Goal: Task Accomplishment & Management: Manage account settings

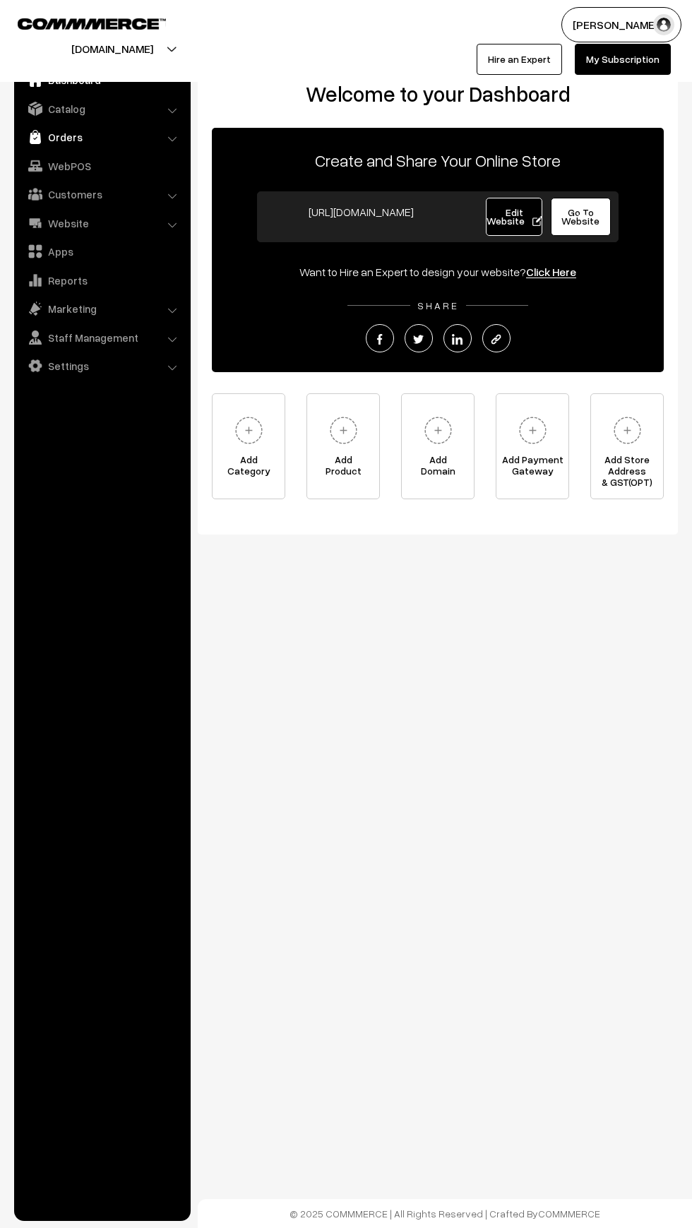
click at [35, 138] on img at bounding box center [35, 137] width 14 height 14
click at [52, 188] on link "Contact Enquires" at bounding box center [116, 193] width 140 height 15
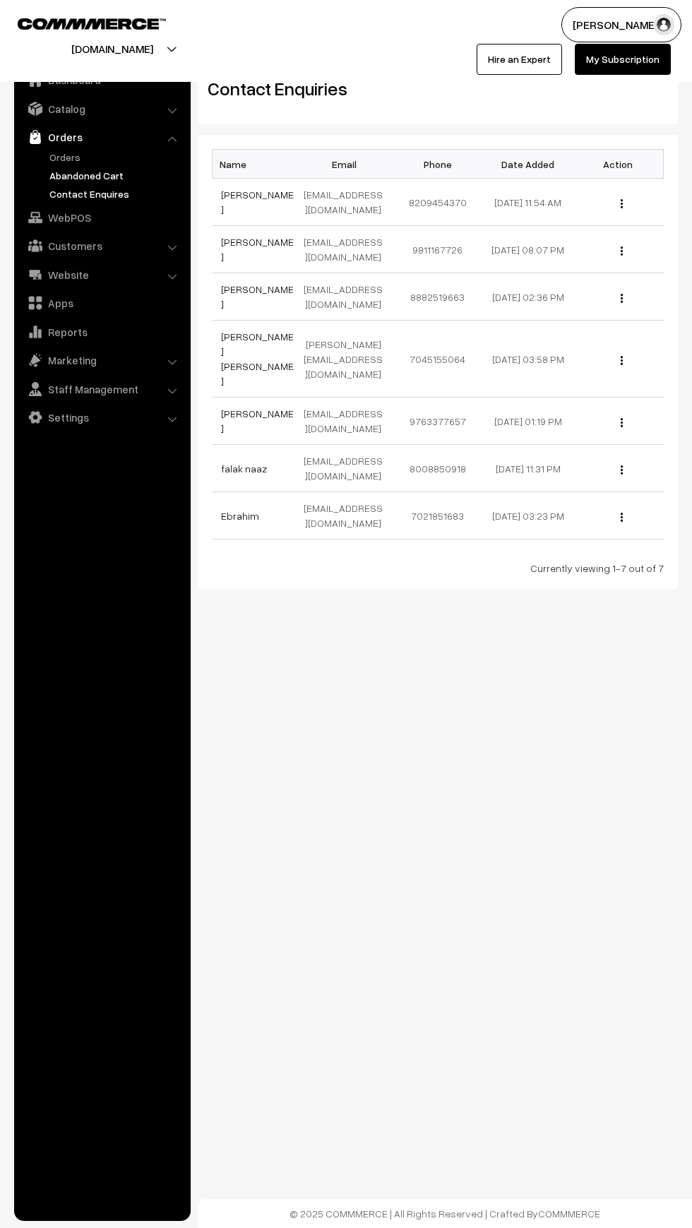
click at [64, 176] on link "Abandoned Cart" at bounding box center [116, 175] width 140 height 15
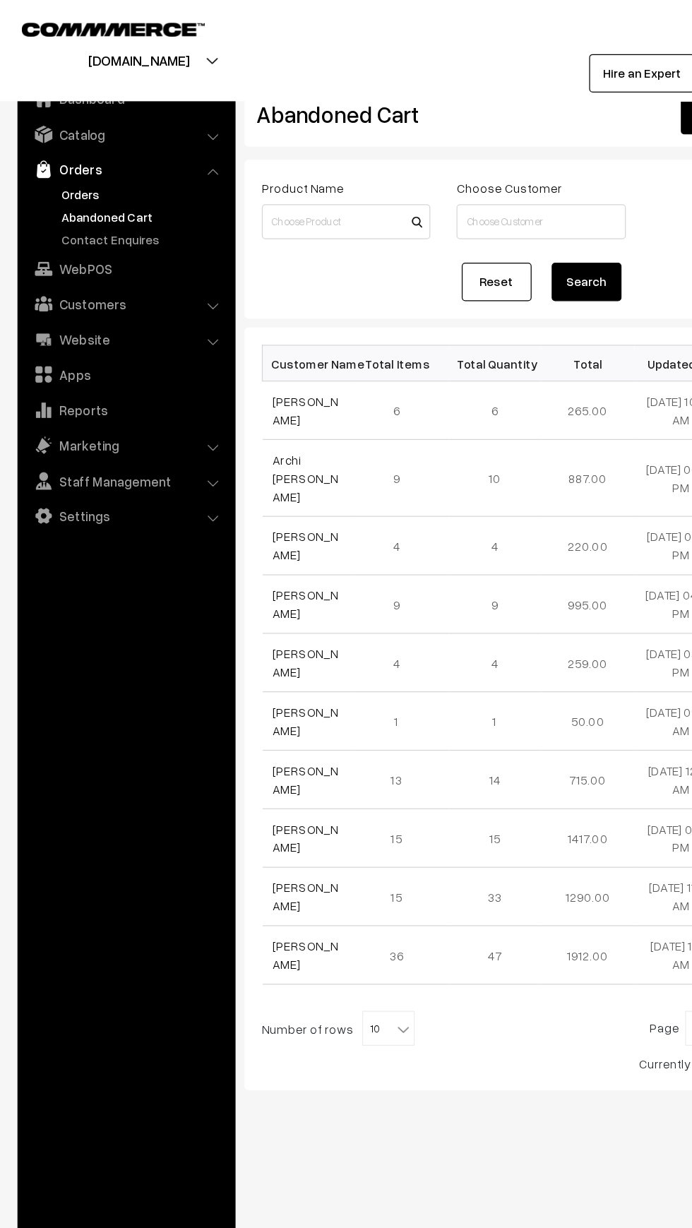
click at [56, 150] on link "Orders" at bounding box center [116, 157] width 140 height 15
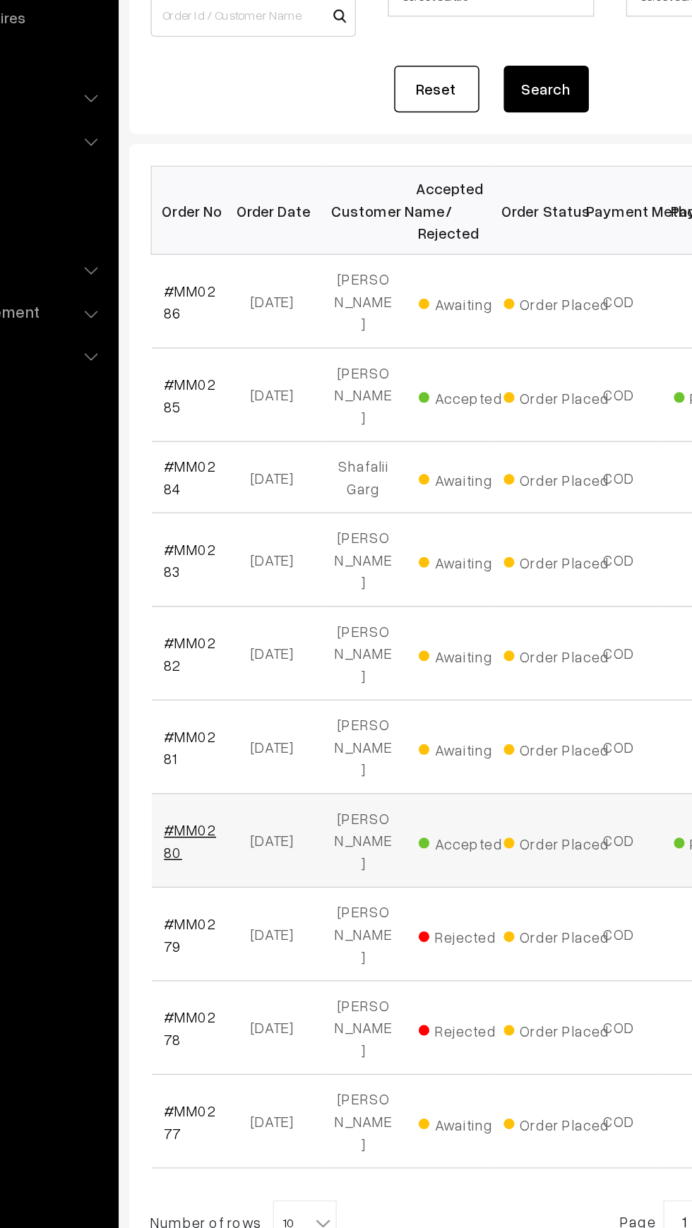
click at [223, 727] on link "#MM0280" at bounding box center [238, 740] width 35 height 27
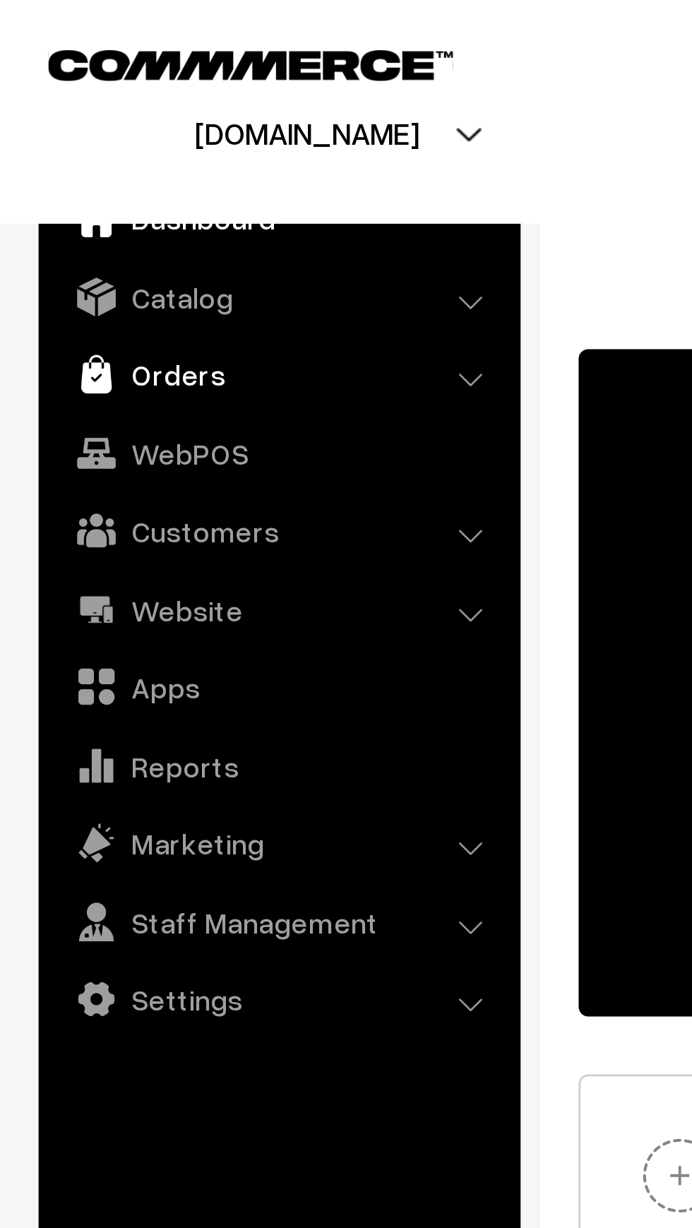
click at [49, 142] on link "Orders" at bounding box center [102, 136] width 168 height 25
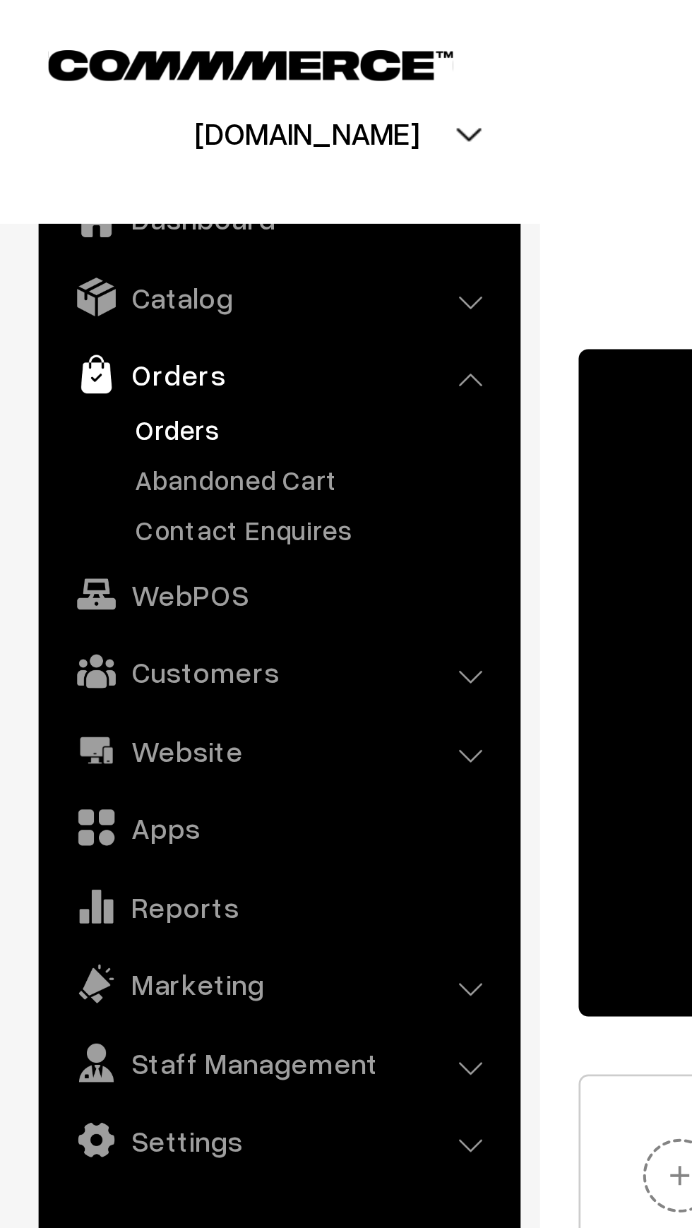
click at [49, 154] on link "Orders" at bounding box center [116, 157] width 140 height 15
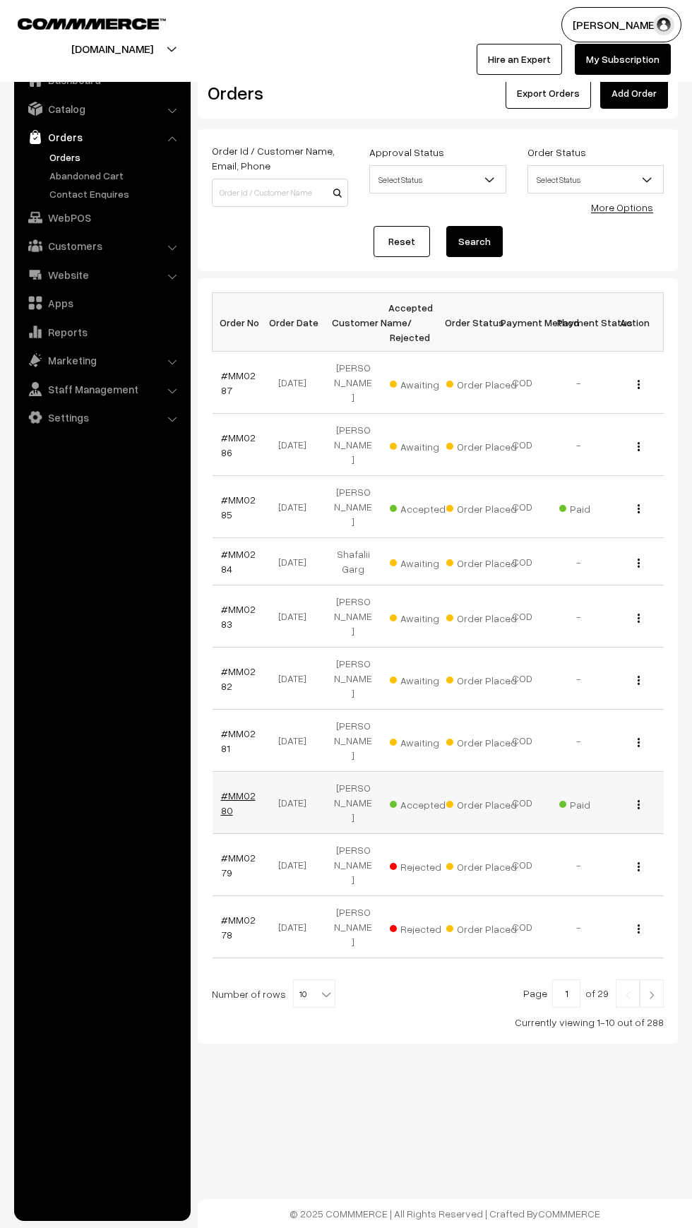
click at [223, 789] on link "#MM0280" at bounding box center [238, 802] width 35 height 27
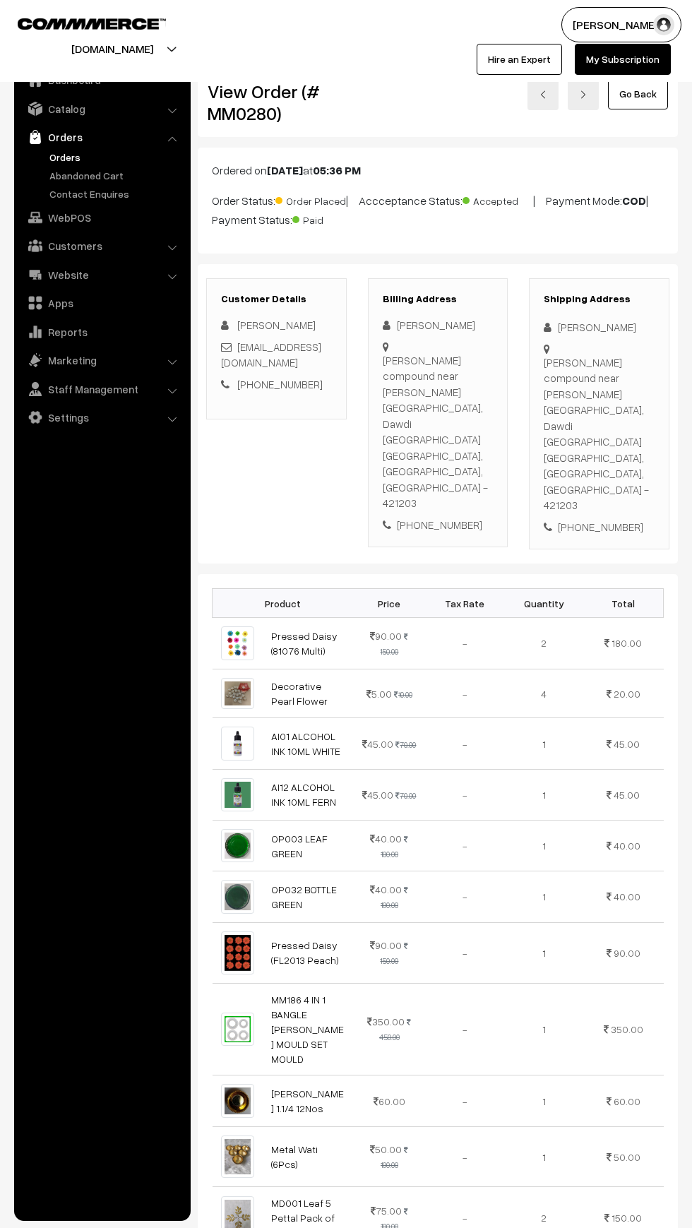
click at [57, 150] on link "Orders" at bounding box center [116, 157] width 140 height 15
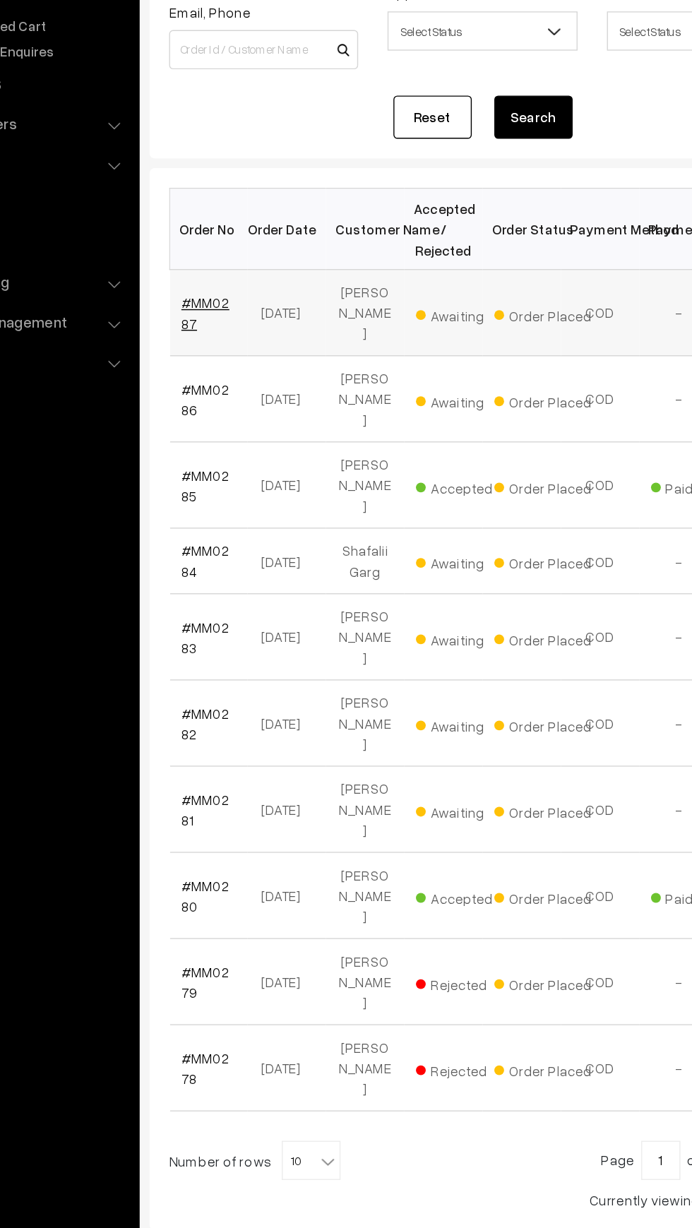
click at [246, 369] on link "#MM0287" at bounding box center [238, 382] width 35 height 27
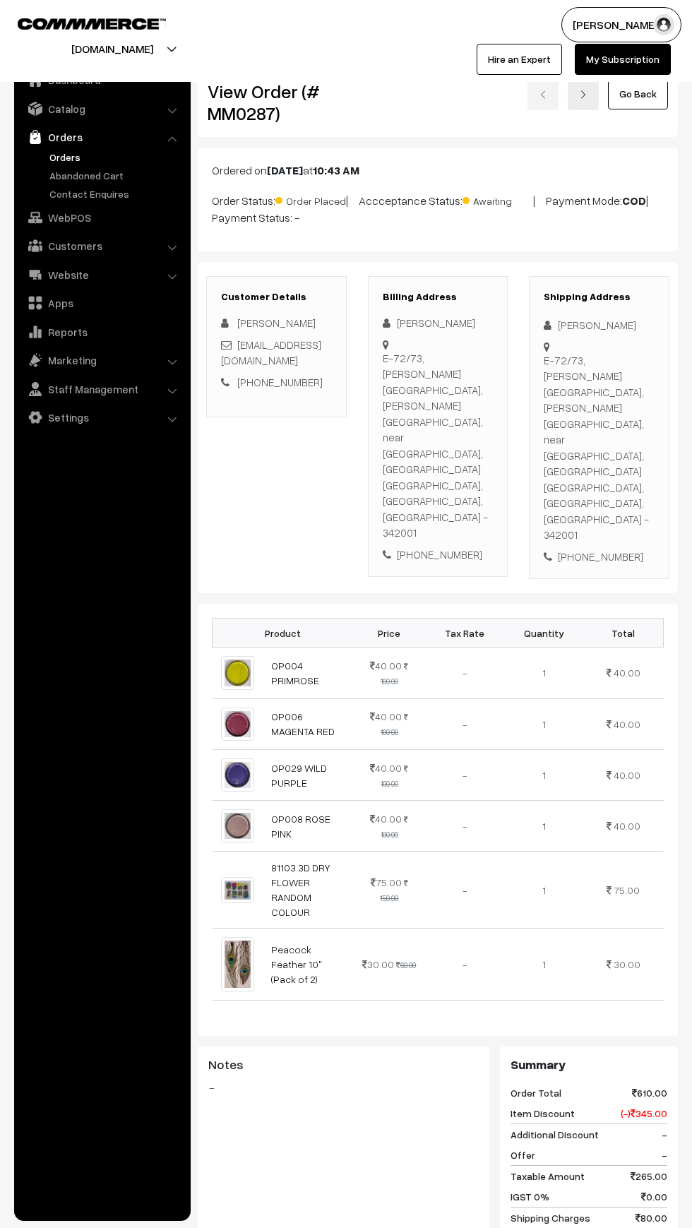
click at [691, 949] on div "Dashboard / orders / View Order View Order (# MM0287) Go Back Ordered on [DATE]…" at bounding box center [346, 773] width 692 height 1440
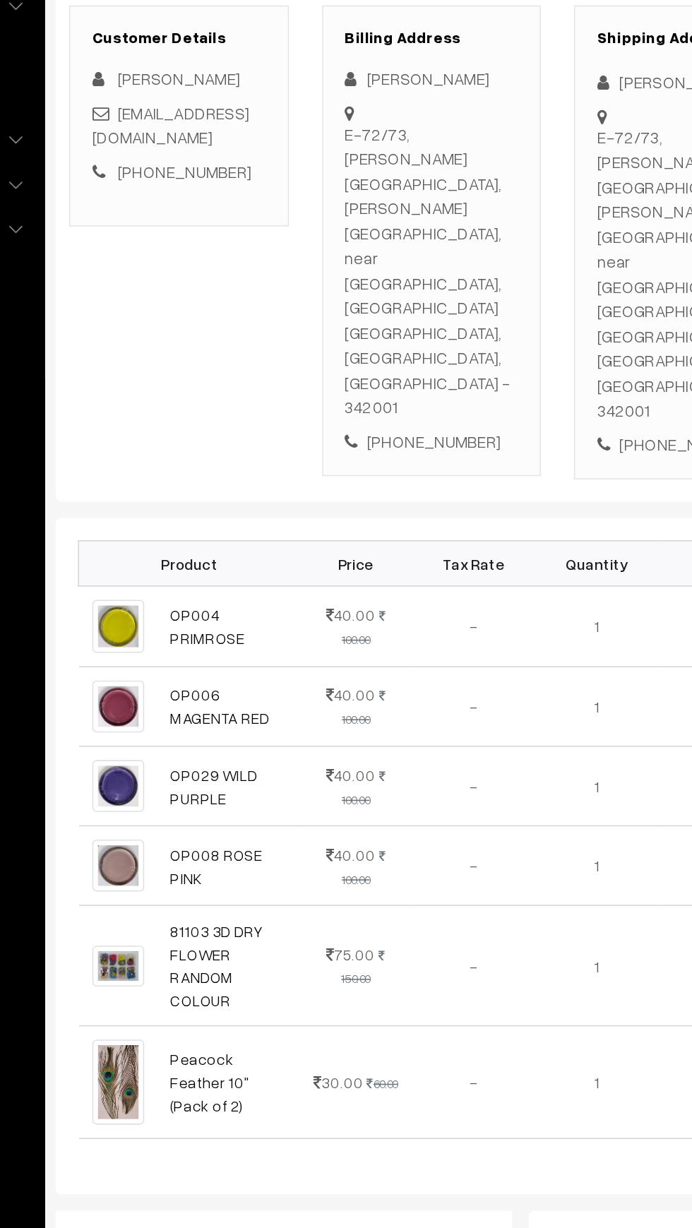
click at [427, 546] on div "[PHONE_NUMBER]" at bounding box center [438, 554] width 111 height 16
copy div "[PHONE_NUMBER]"
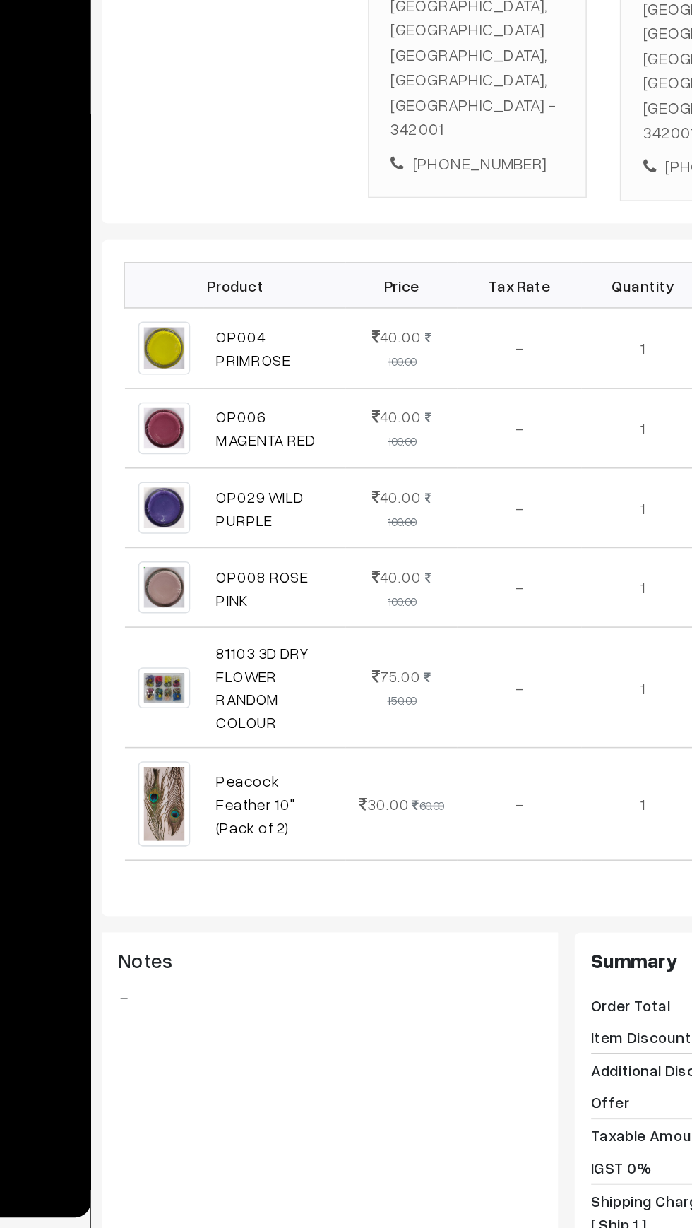
scroll to position [11, 0]
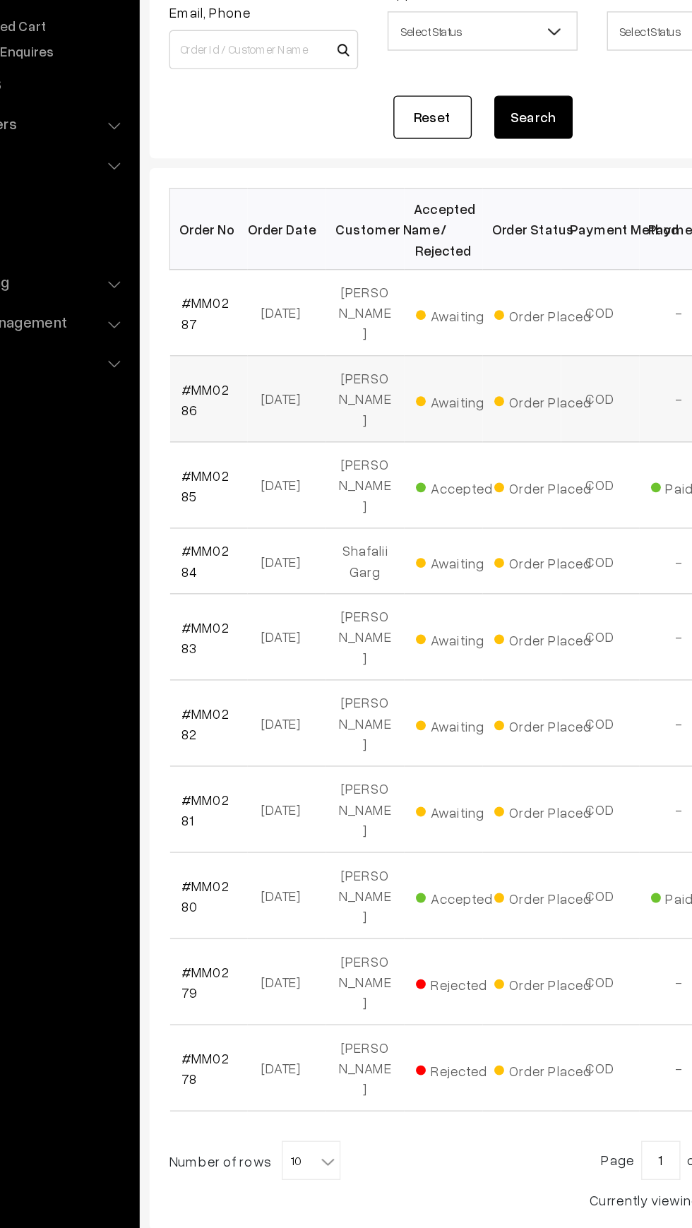
click at [405, 436] on span "Awaiting" at bounding box center [425, 445] width 71 height 18
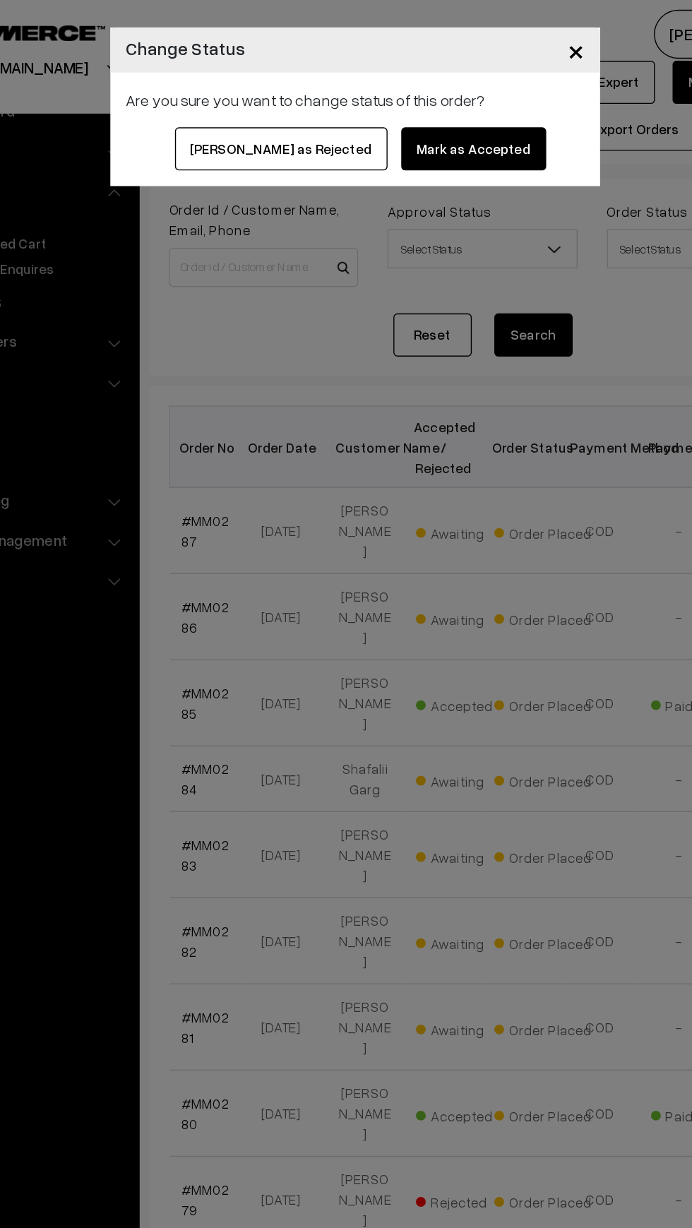
click at [395, 106] on button "Mark as Accepted" at bounding box center [431, 107] width 104 height 31
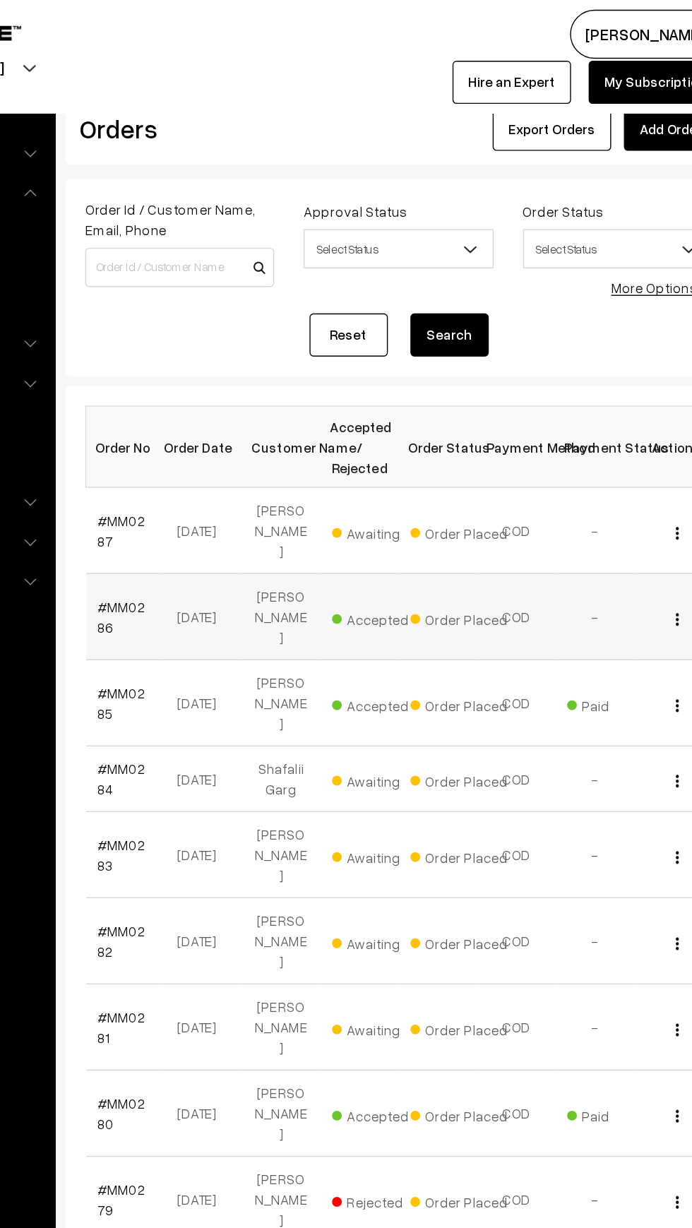
click at [406, 436] on span "Accepted" at bounding box center [425, 445] width 71 height 18
click at [477, 431] on td "Order Placed" at bounding box center [466, 445] width 56 height 62
click at [530, 414] on td "COD" at bounding box center [522, 445] width 56 height 62
click at [508, 436] on span "Order Placed" at bounding box center [481, 445] width 71 height 18
click at [571, 426] on td "-" at bounding box center [579, 445] width 56 height 62
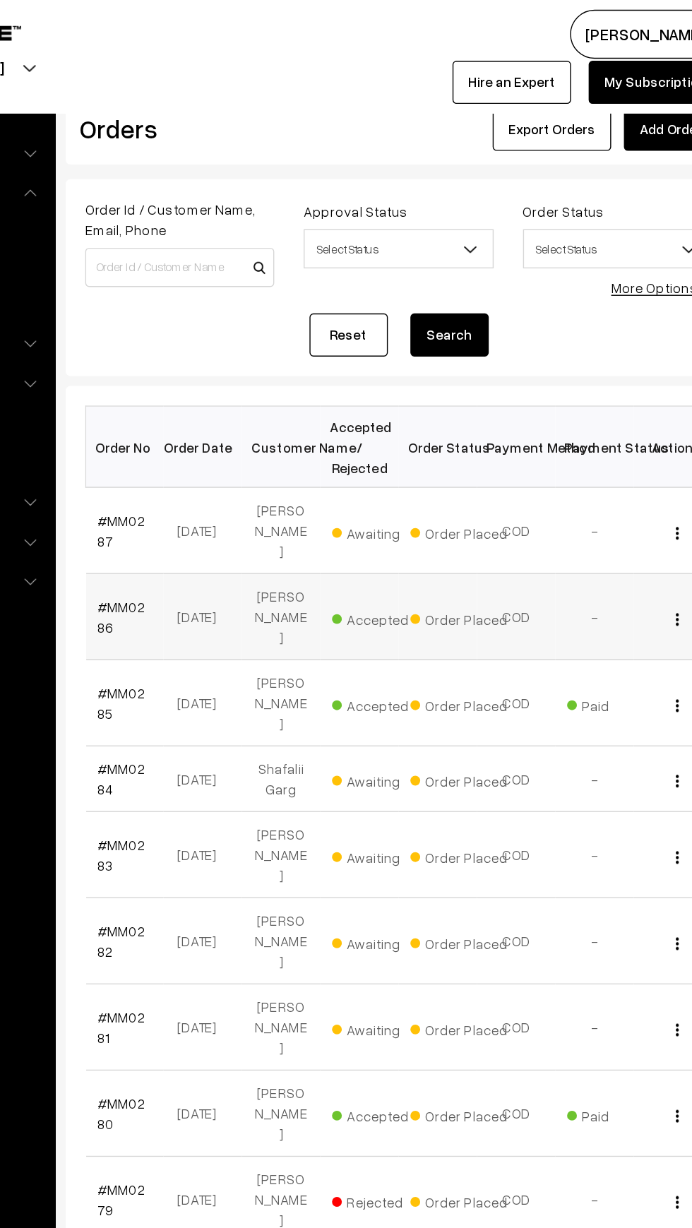
click at [573, 414] on td "-" at bounding box center [579, 445] width 56 height 62
